Goal: Task Accomplishment & Management: Manage account settings

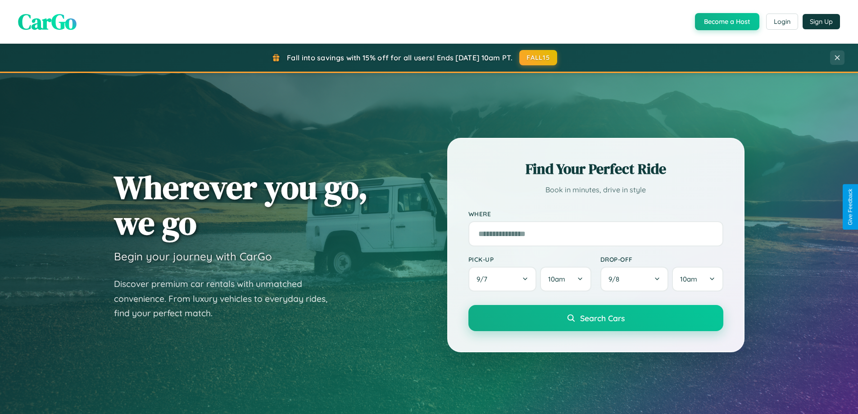
scroll to position [388, 0]
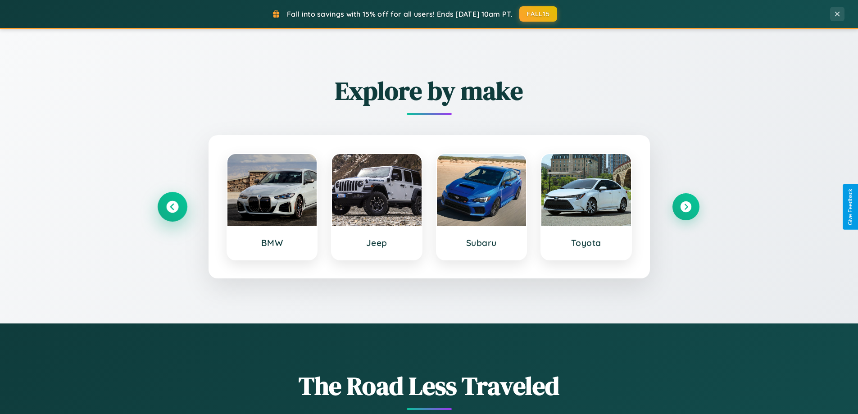
click at [172, 207] on icon at bounding box center [172, 207] width 12 height 12
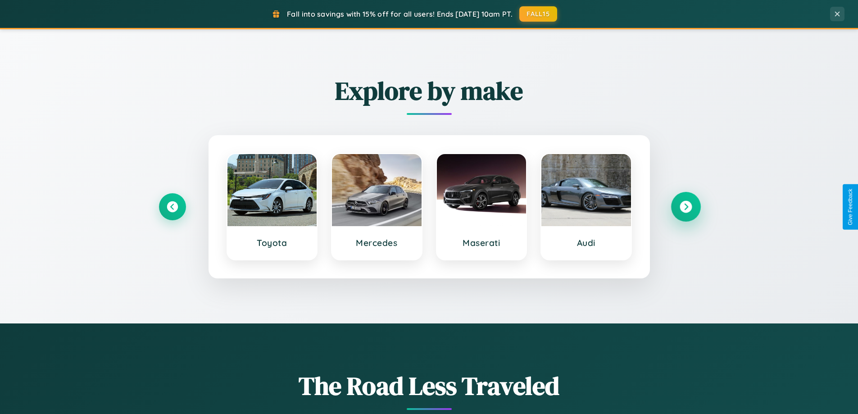
click at [686, 207] on icon at bounding box center [686, 207] width 12 height 12
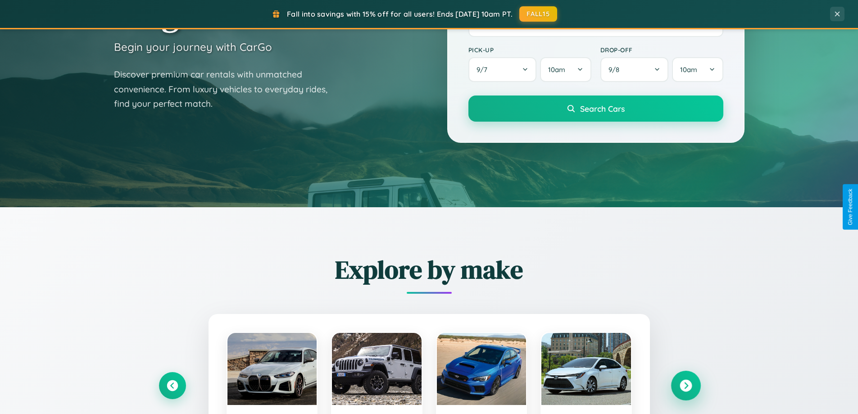
scroll to position [0, 0]
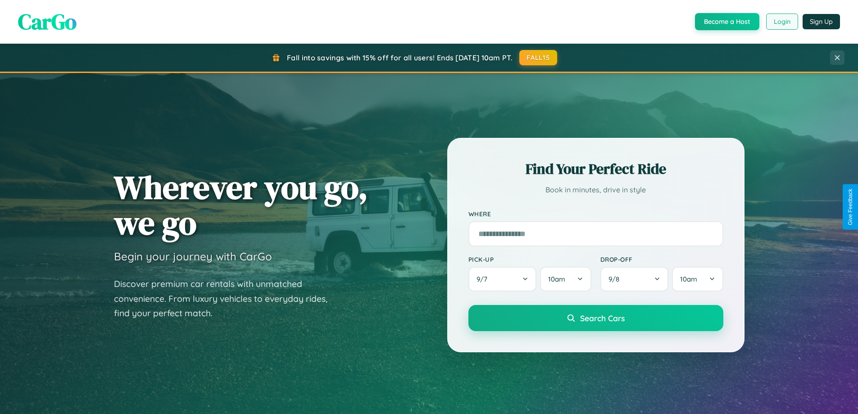
click at [782, 22] on button "Login" at bounding box center [783, 22] width 32 height 16
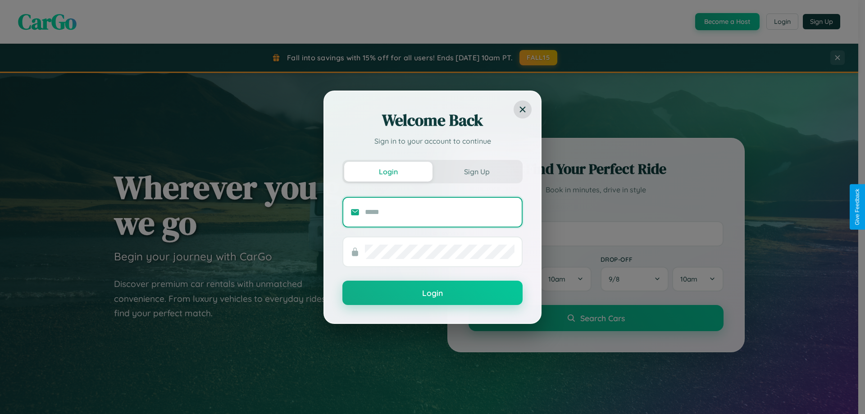
click at [440, 212] on input "text" at bounding box center [440, 212] width 150 height 14
type input "**********"
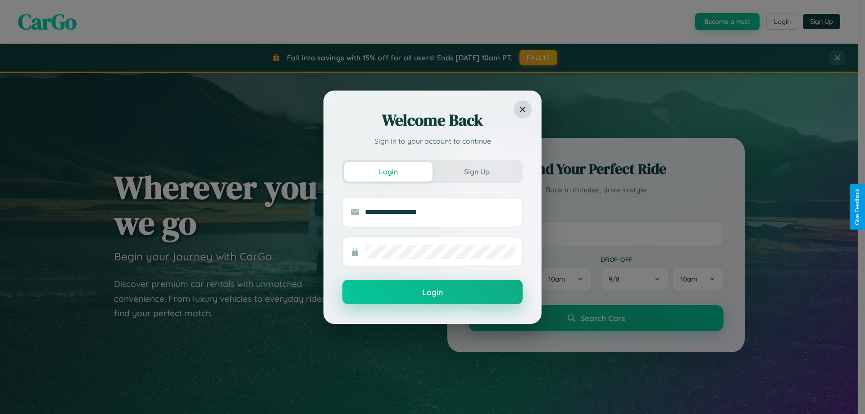
click at [433, 292] on button "Login" at bounding box center [432, 292] width 180 height 24
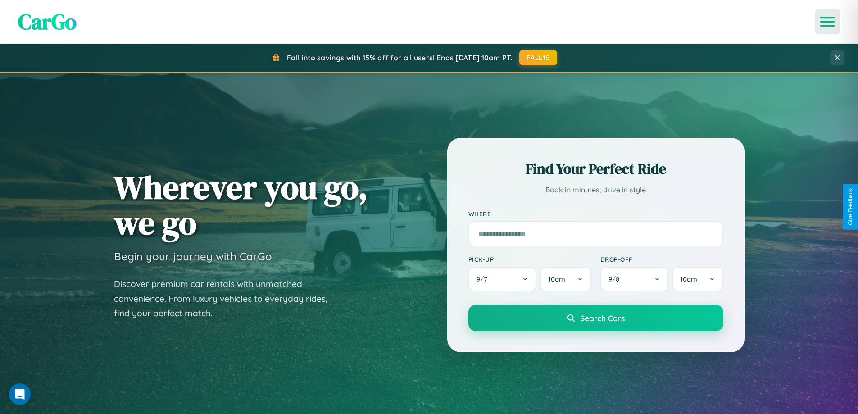
click at [828, 22] on icon "Open menu" at bounding box center [828, 22] width 13 height 8
